Goal: Task Accomplishment & Management: Manage account settings

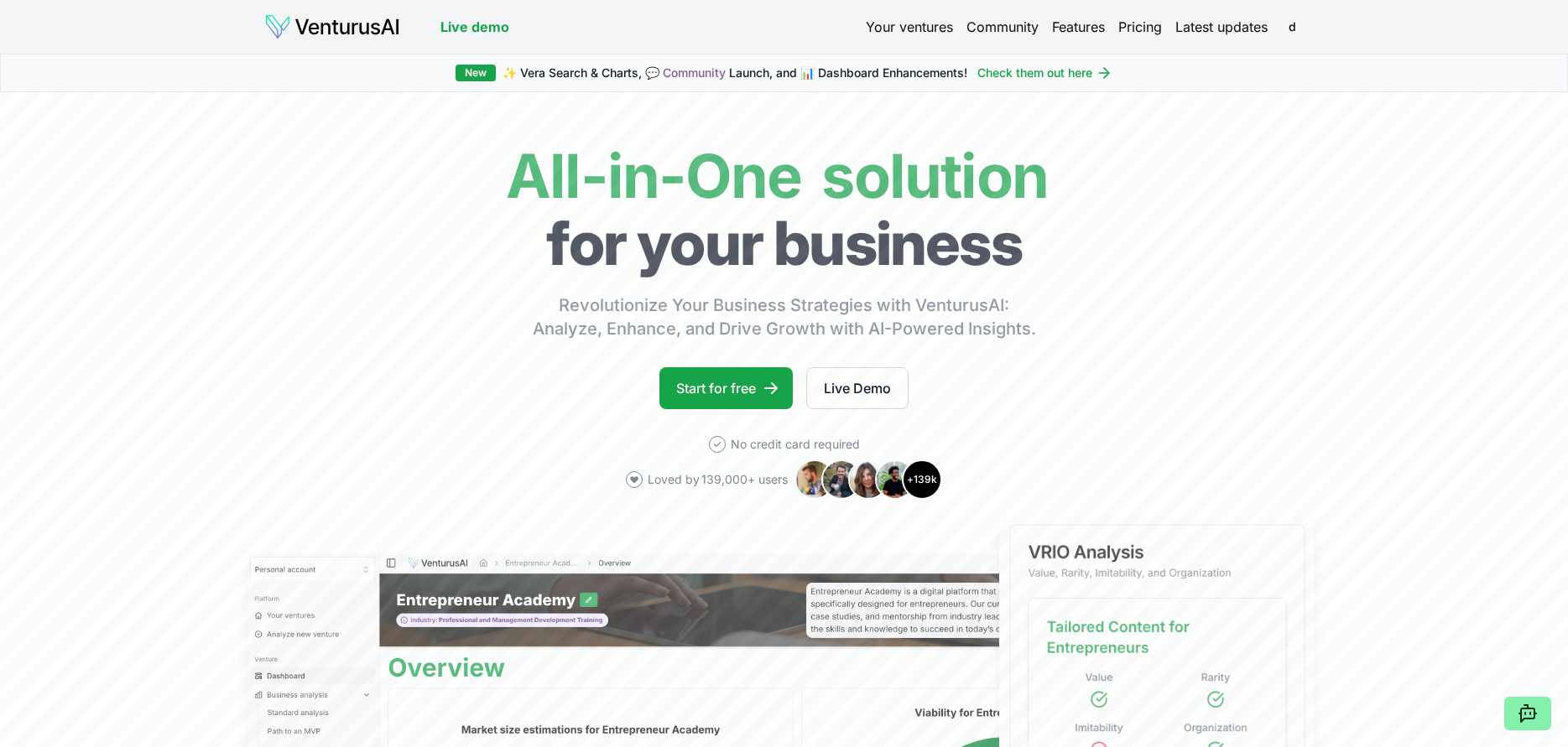
click at [926, 26] on link "Your ventures" at bounding box center [910, 27] width 87 height 20
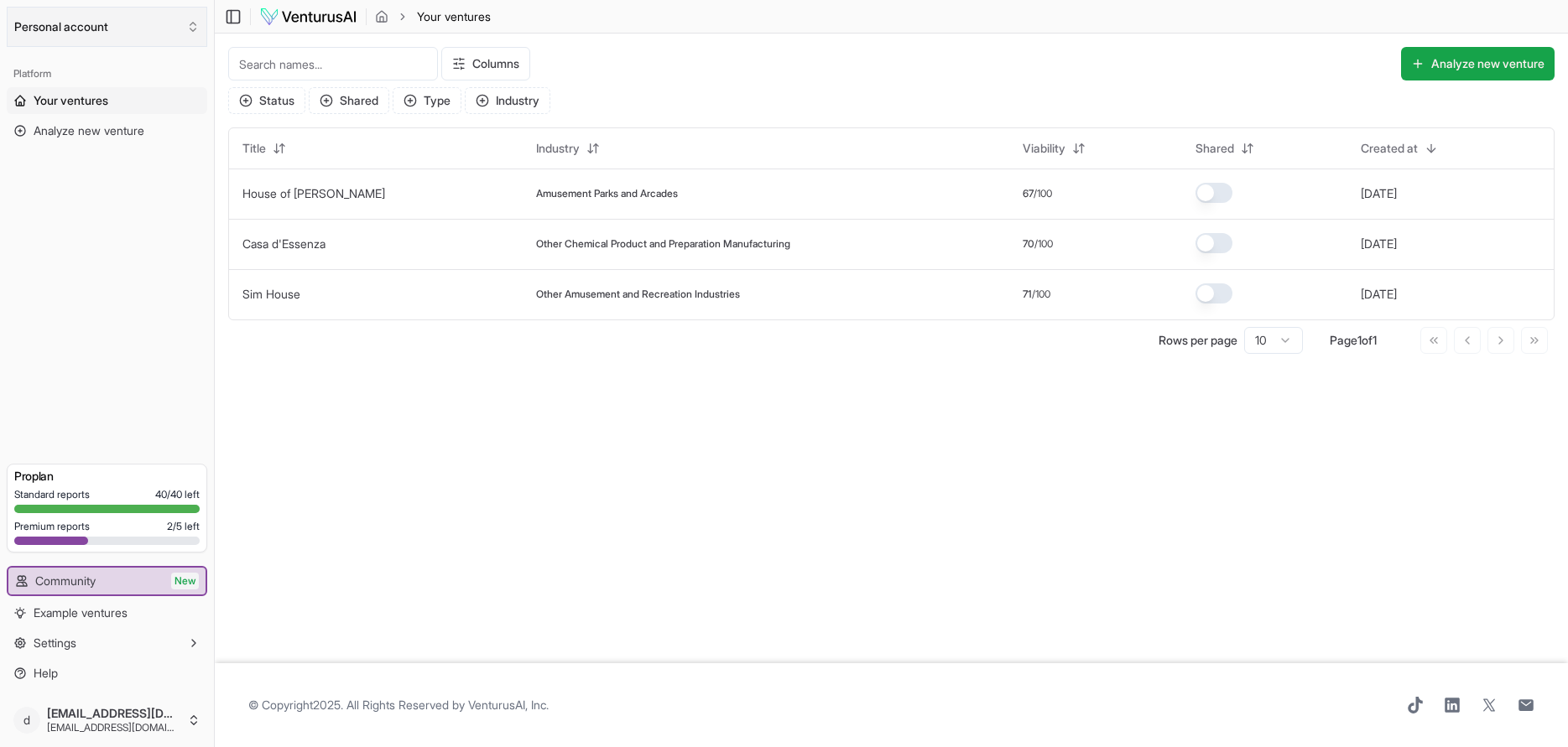
click at [92, 31] on button "Personal account" at bounding box center [107, 27] width 201 height 40
click at [108, 93] on div "[EMAIL_ADDRESS][DOMAIN_NAME]" at bounding box center [108, 100] width 193 height 44
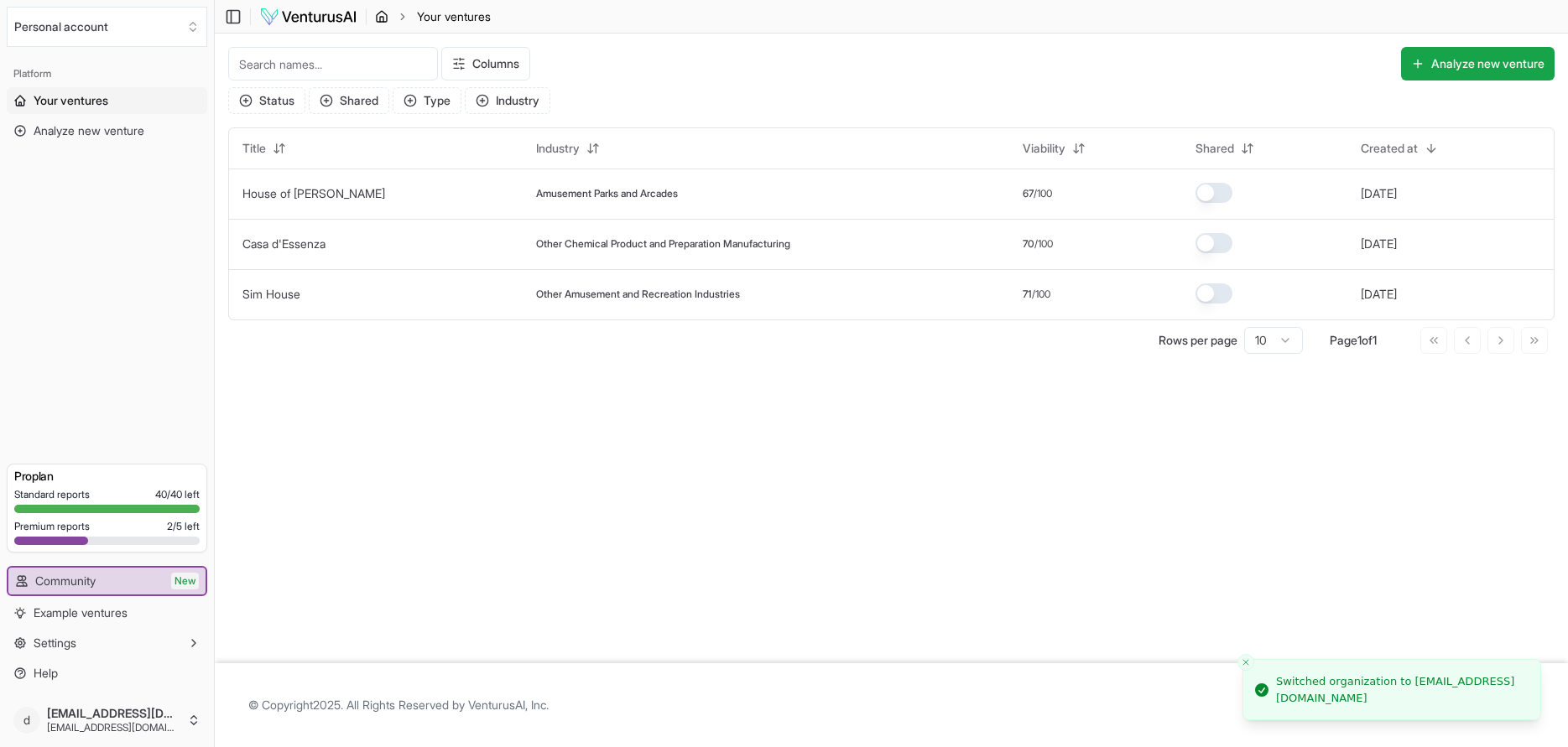
click at [379, 18] on icon "breadcrumb" at bounding box center [381, 17] width 13 height 13
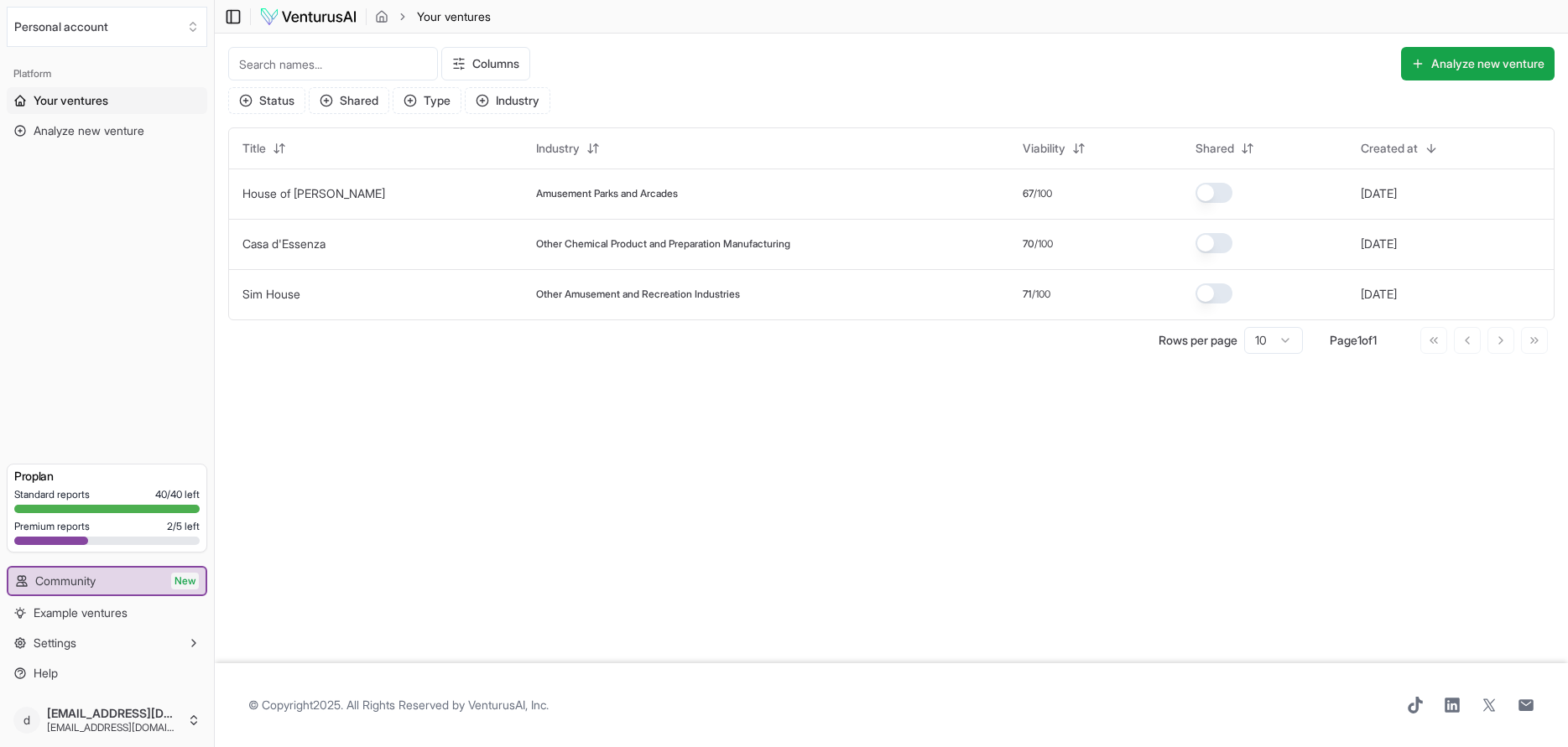
click at [234, 15] on icon at bounding box center [233, 17] width 17 height 20
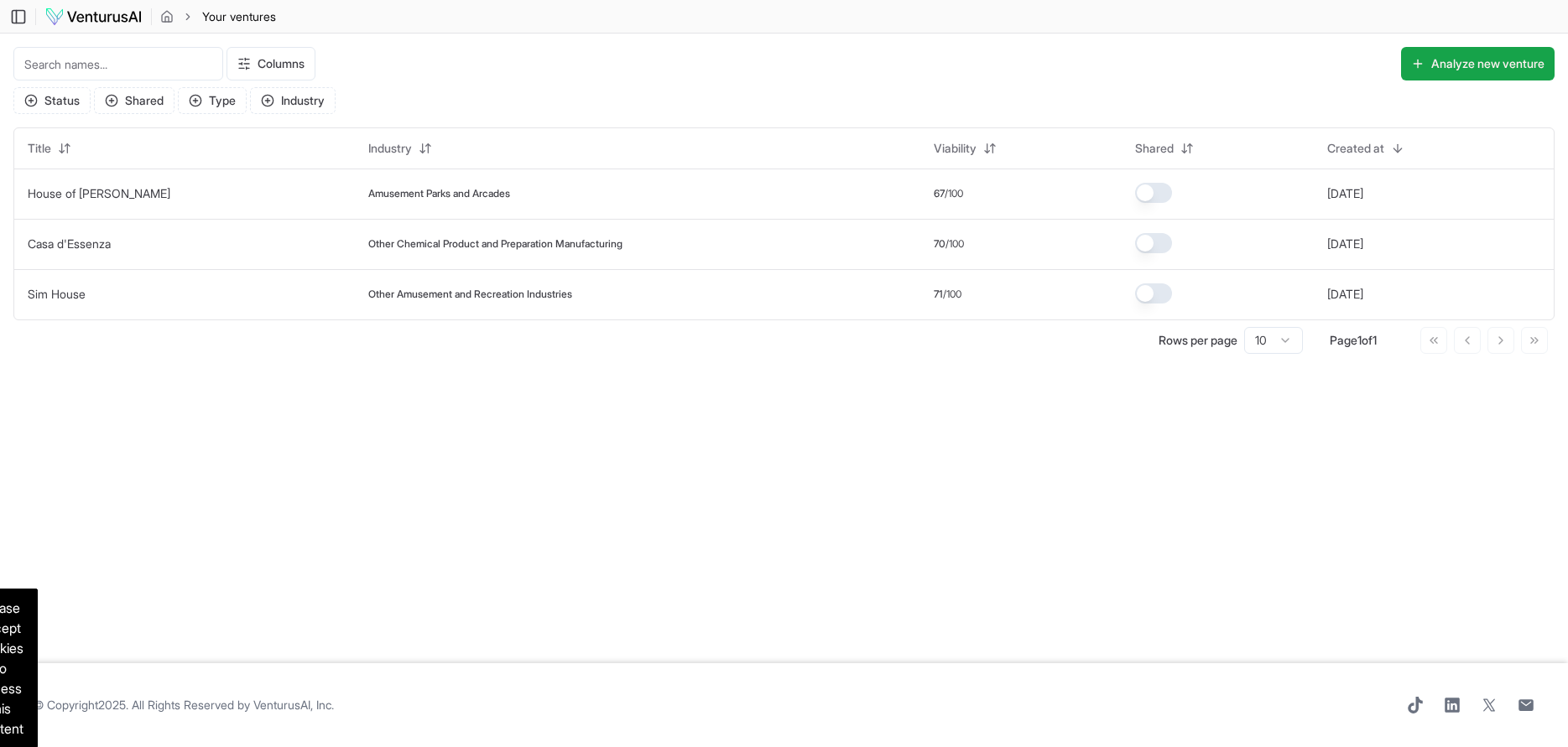
click at [27, 16] on div "Toggle Sidebar Your ventures" at bounding box center [144, 17] width 290 height 20
click at [20, 18] on icon at bounding box center [18, 17] width 17 height 20
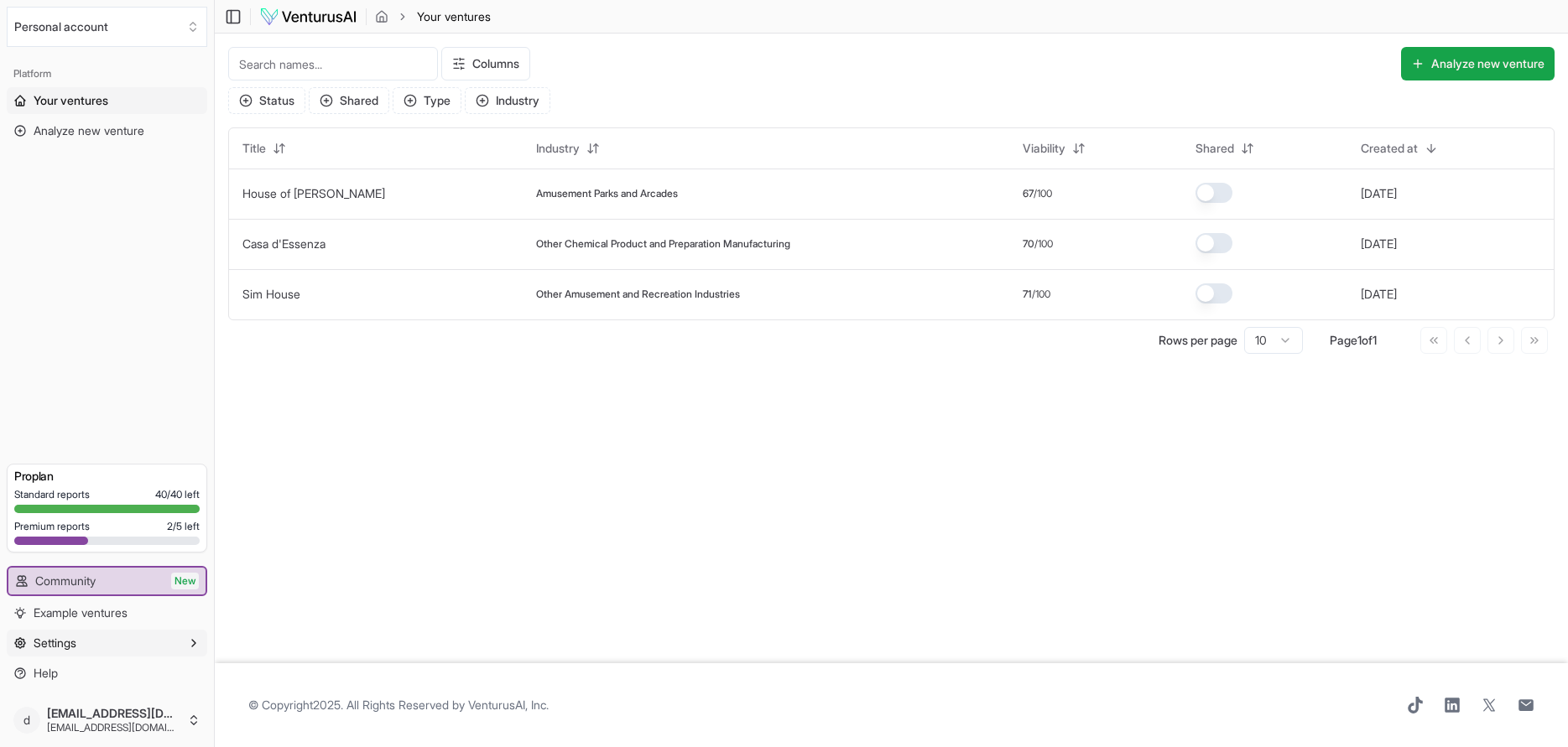
click at [192, 641] on icon "button" at bounding box center [194, 643] width 13 height 13
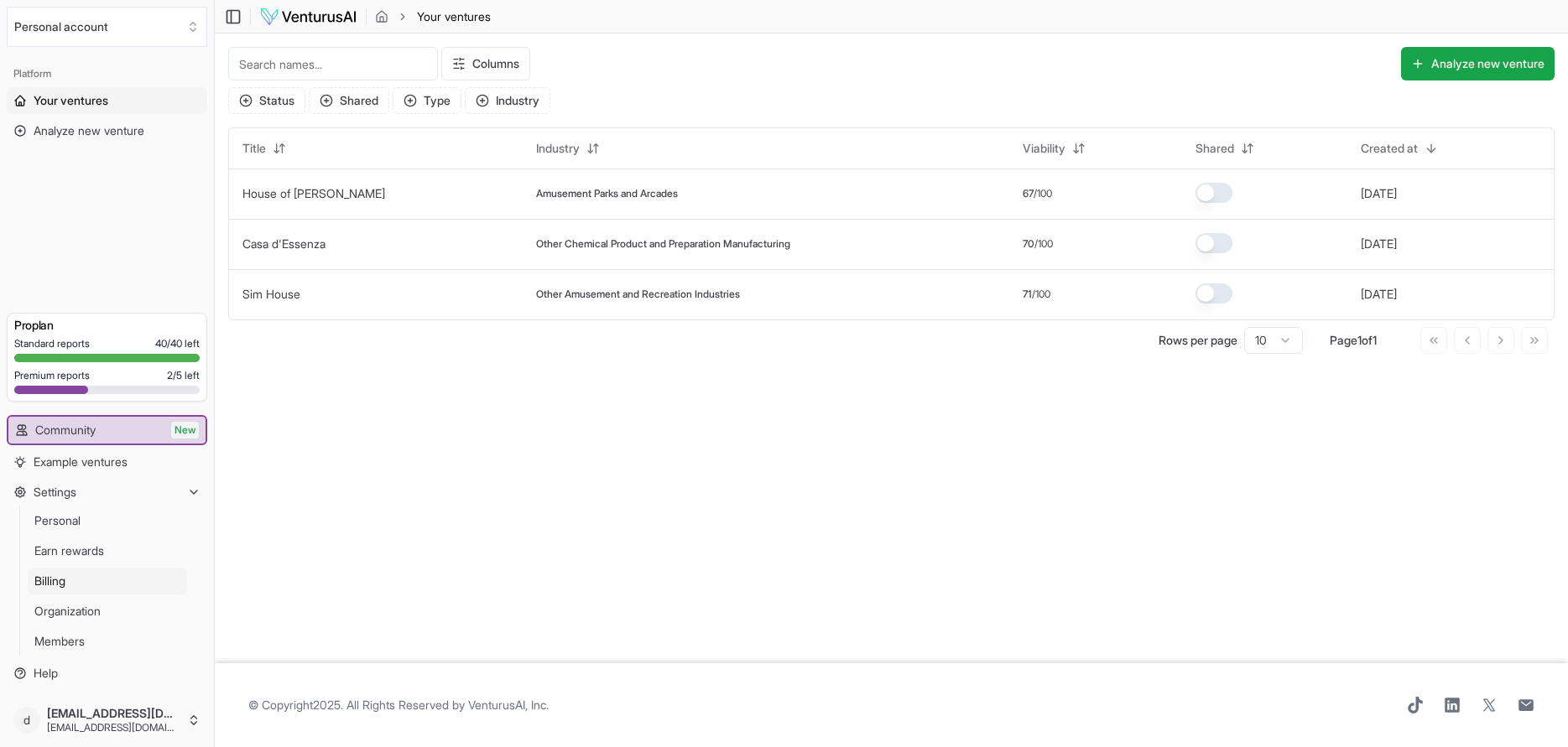
click at [63, 583] on span "Billing" at bounding box center [50, 581] width 31 height 17
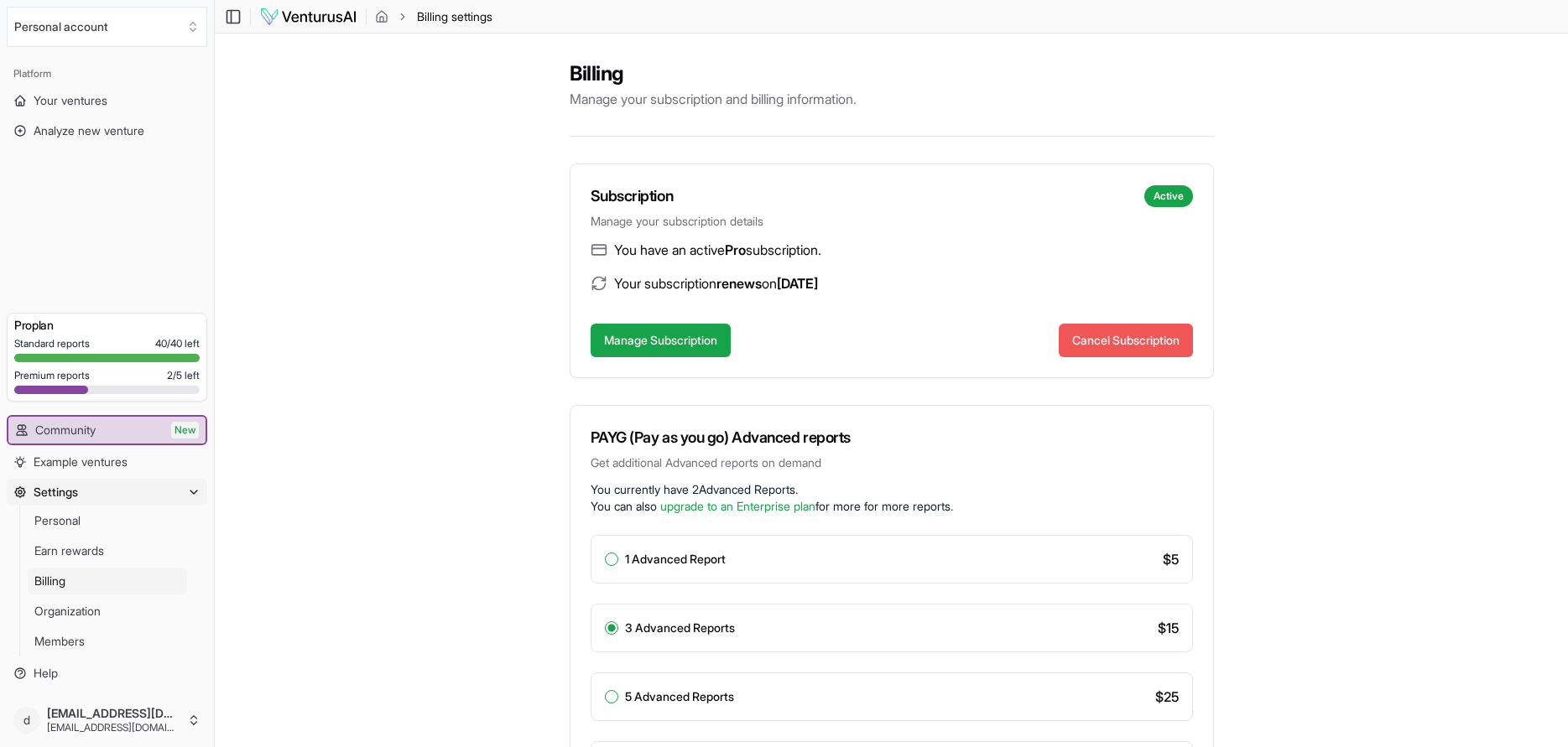
click at [1129, 339] on button "Cancel Subscription" at bounding box center [1126, 341] width 134 height 34
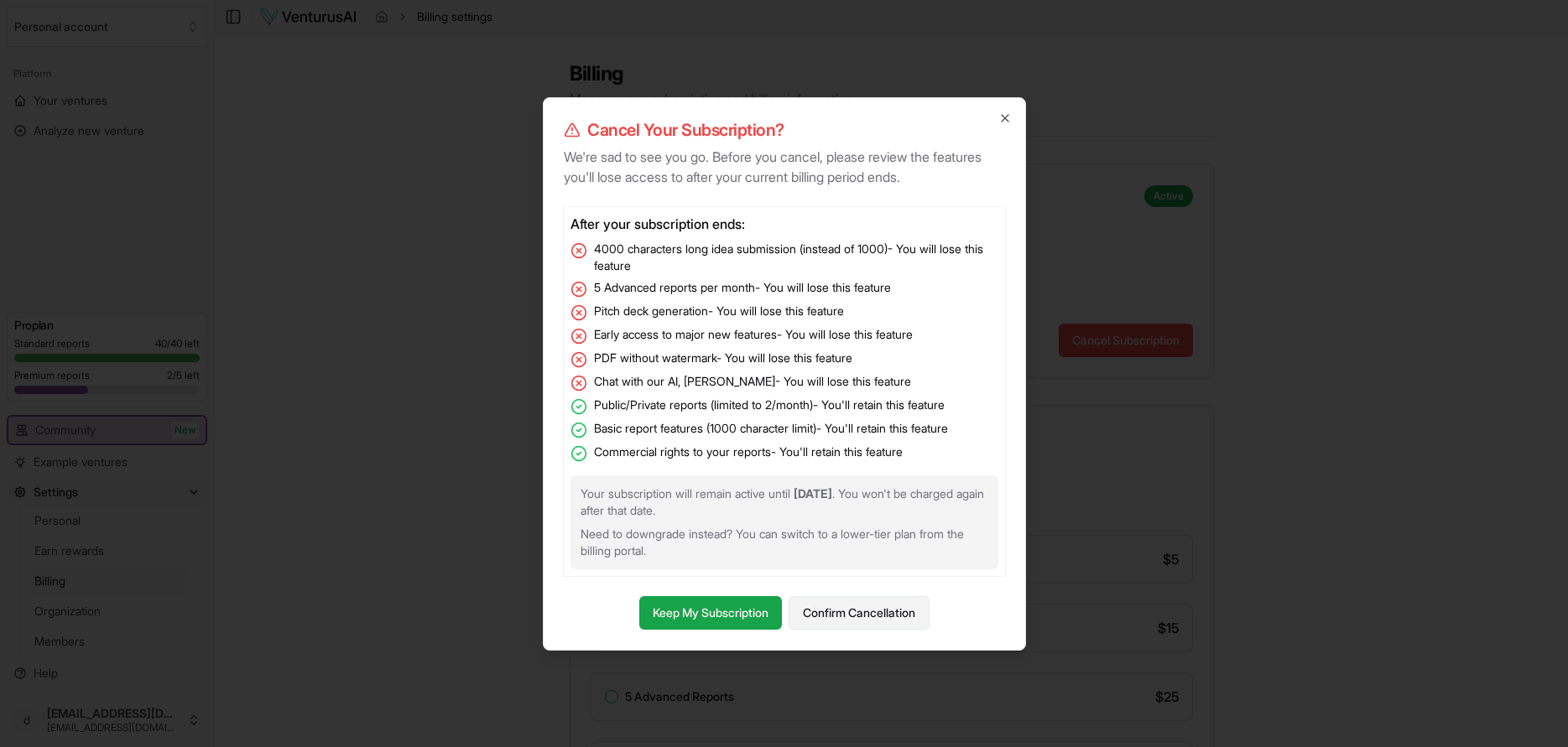
click at [871, 612] on button "Confirm Cancellation" at bounding box center [859, 613] width 141 height 34
